Goal: Information Seeking & Learning: Compare options

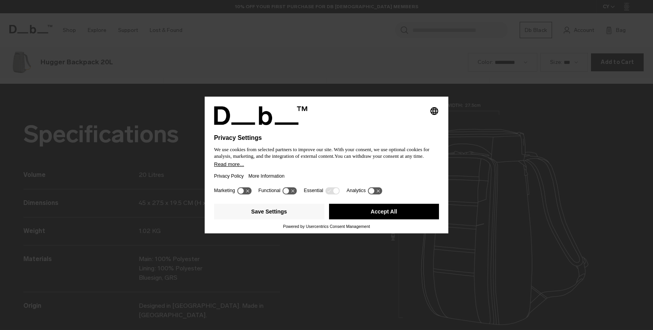
scroll to position [991, 0]
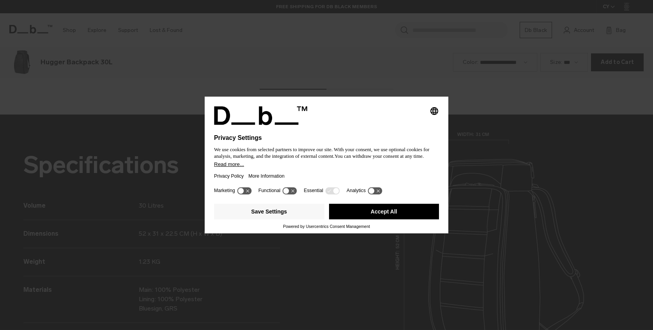
scroll to position [991, 0]
